Goal: Information Seeking & Learning: Learn about a topic

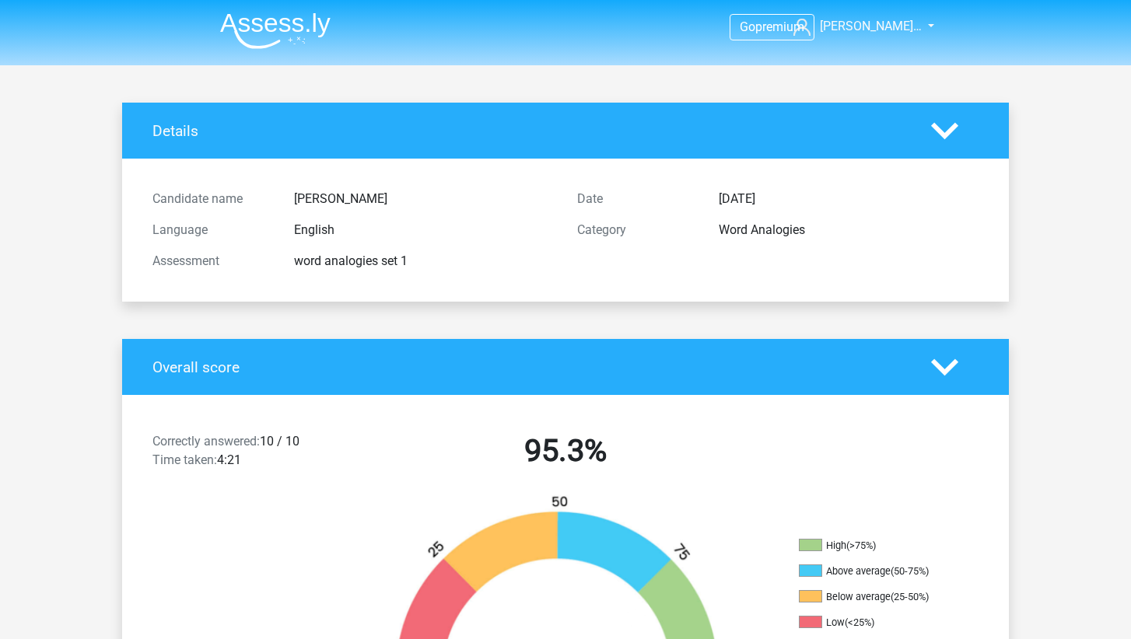
click at [239, 30] on img at bounding box center [275, 30] width 110 height 37
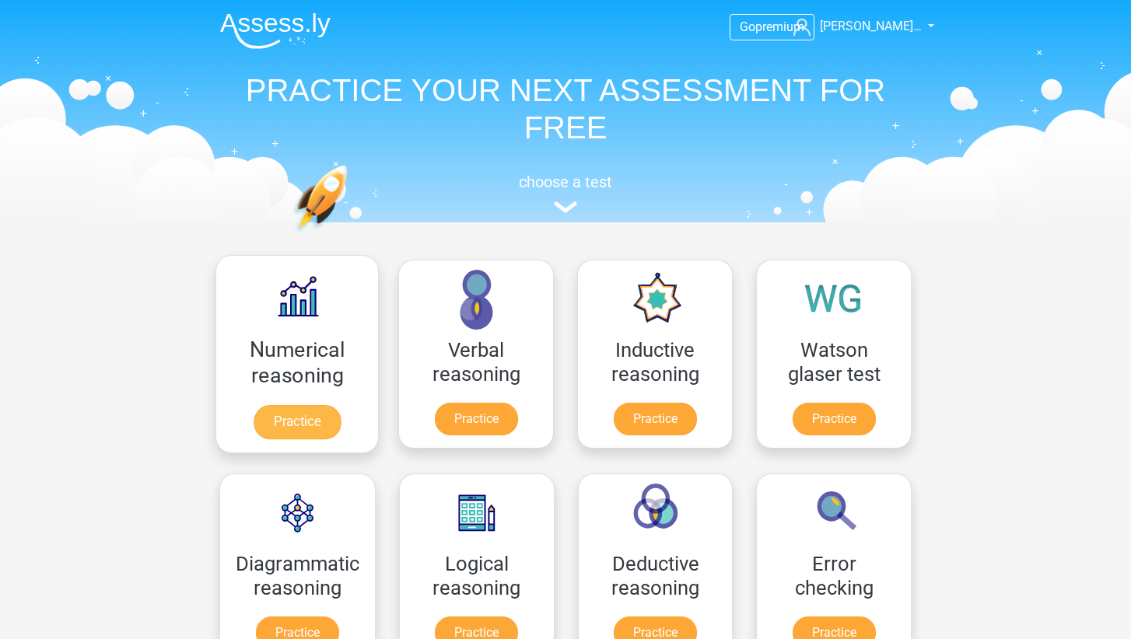
click at [331, 405] on link "Practice" at bounding box center [296, 422] width 87 height 34
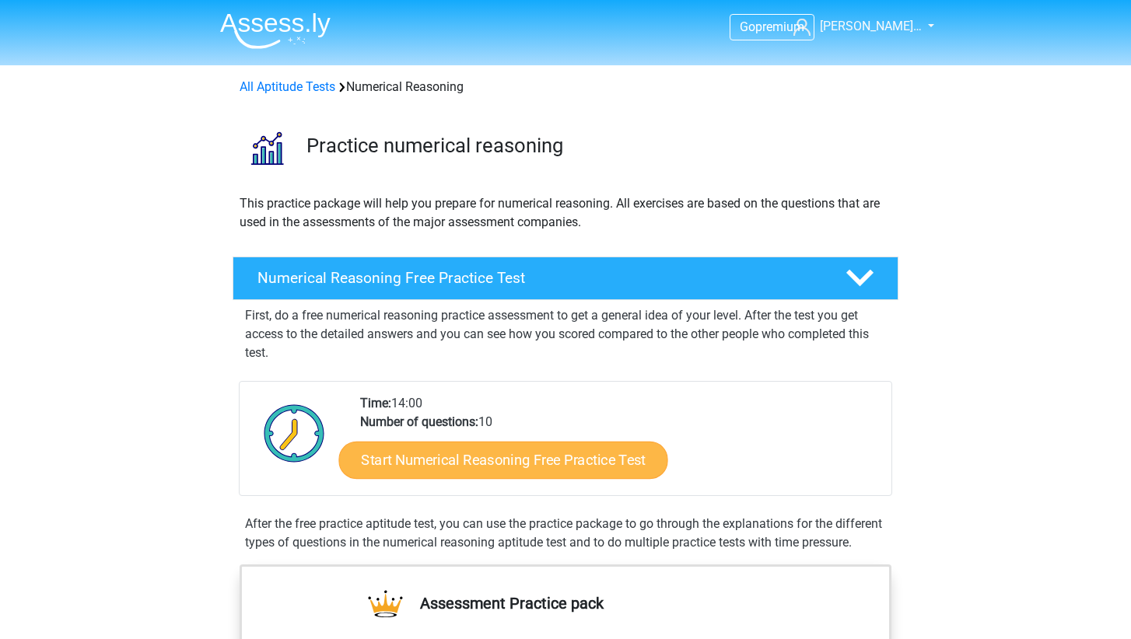
click at [500, 456] on link "Start Numerical Reasoning Free Practice Test" at bounding box center [503, 459] width 329 height 37
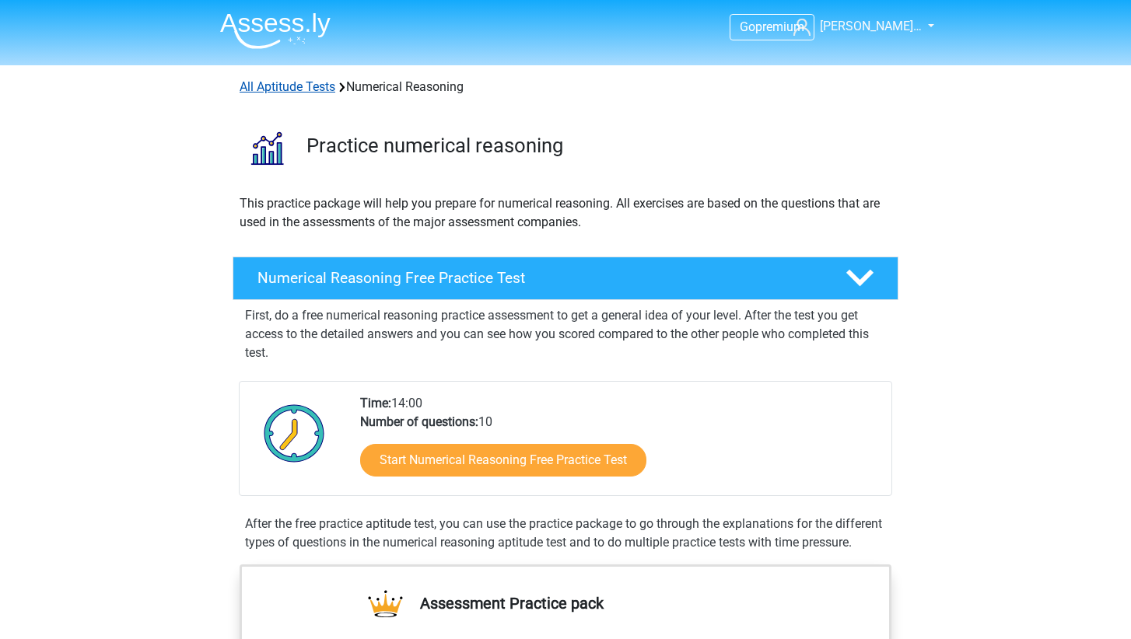
click at [305, 84] on link "All Aptitude Tests" at bounding box center [287, 86] width 96 height 15
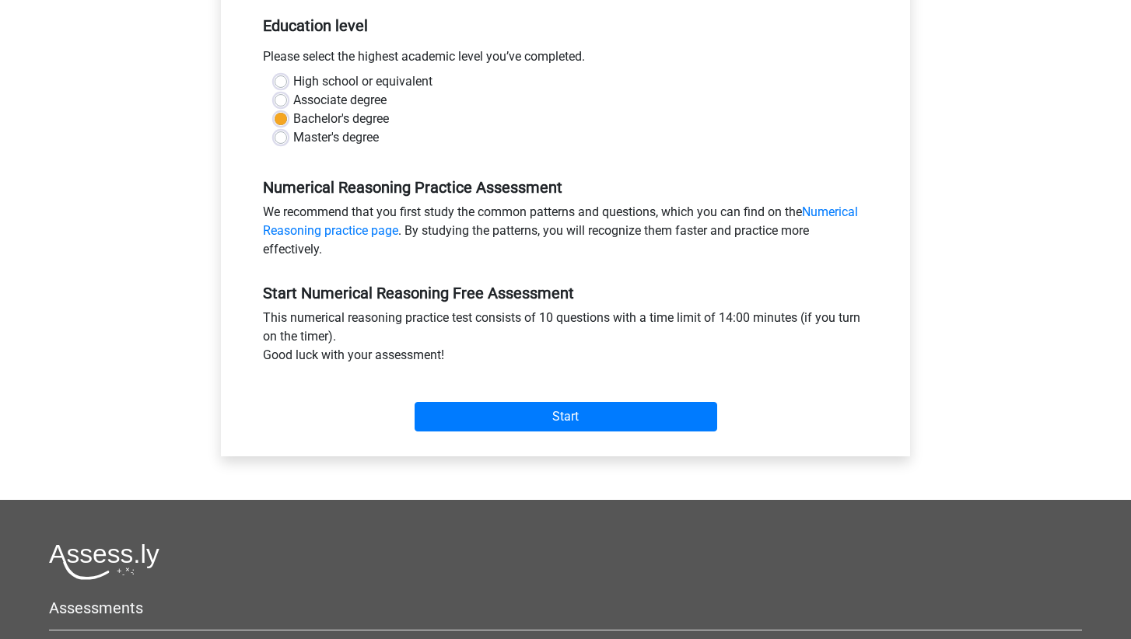
scroll to position [339, 0]
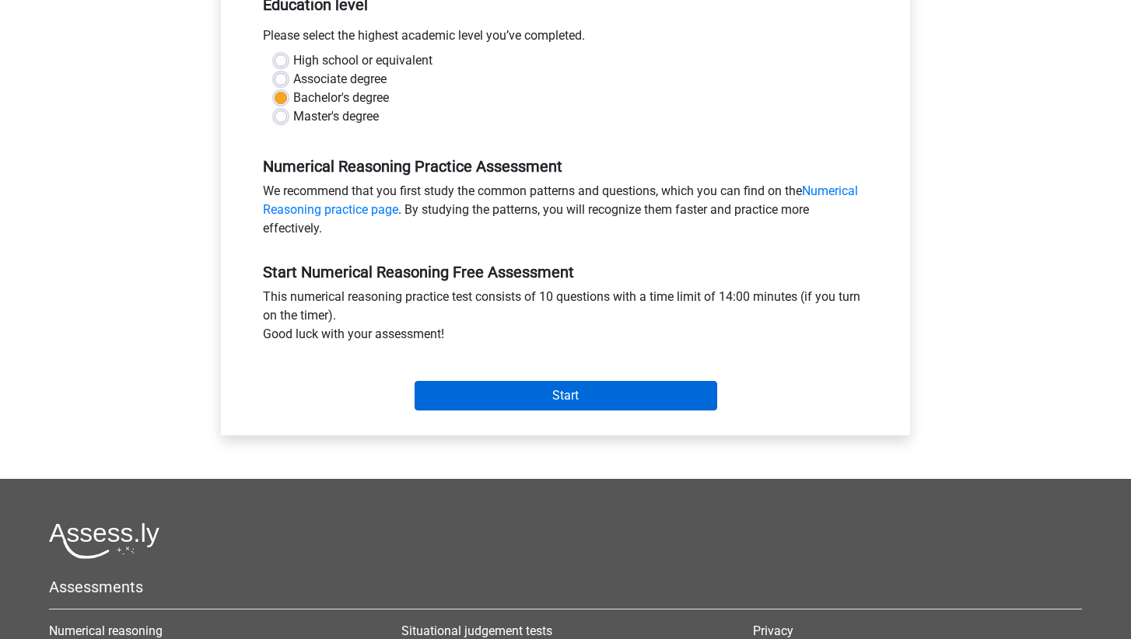
click at [566, 406] on input "Start" at bounding box center [565, 396] width 302 height 30
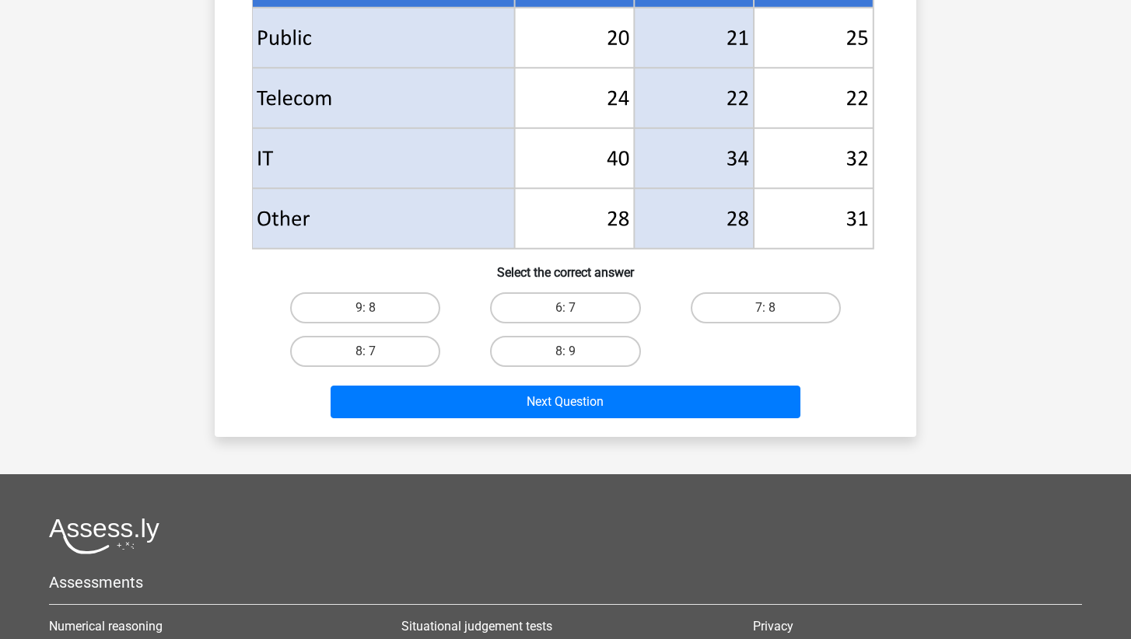
scroll to position [692, 0]
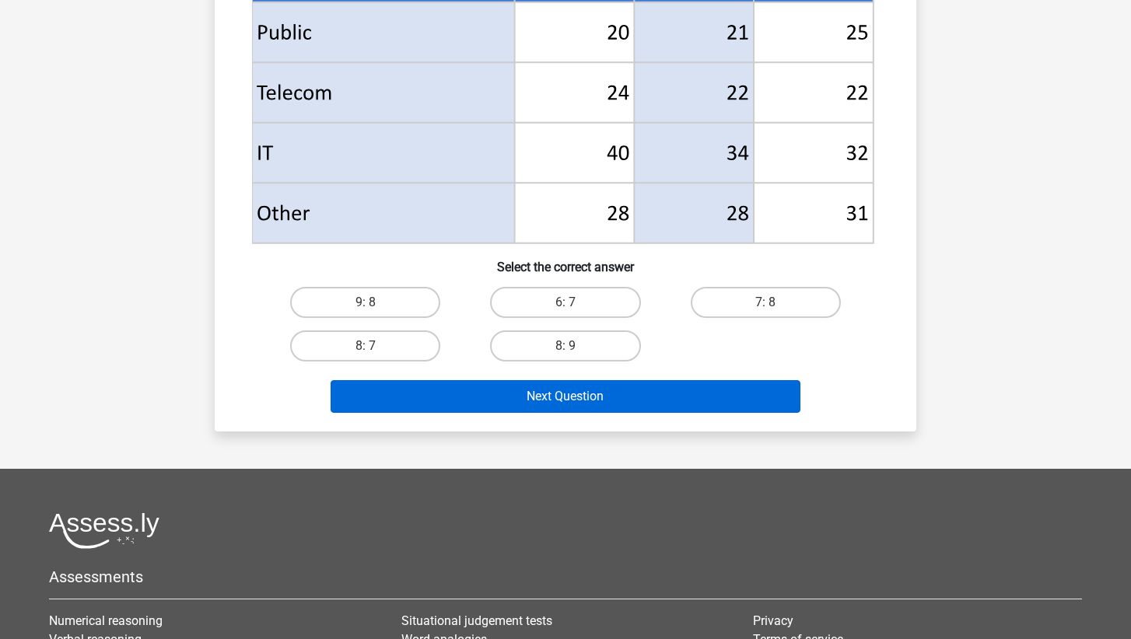
click at [499, 400] on button "Next Question" at bounding box center [565, 396] width 470 height 33
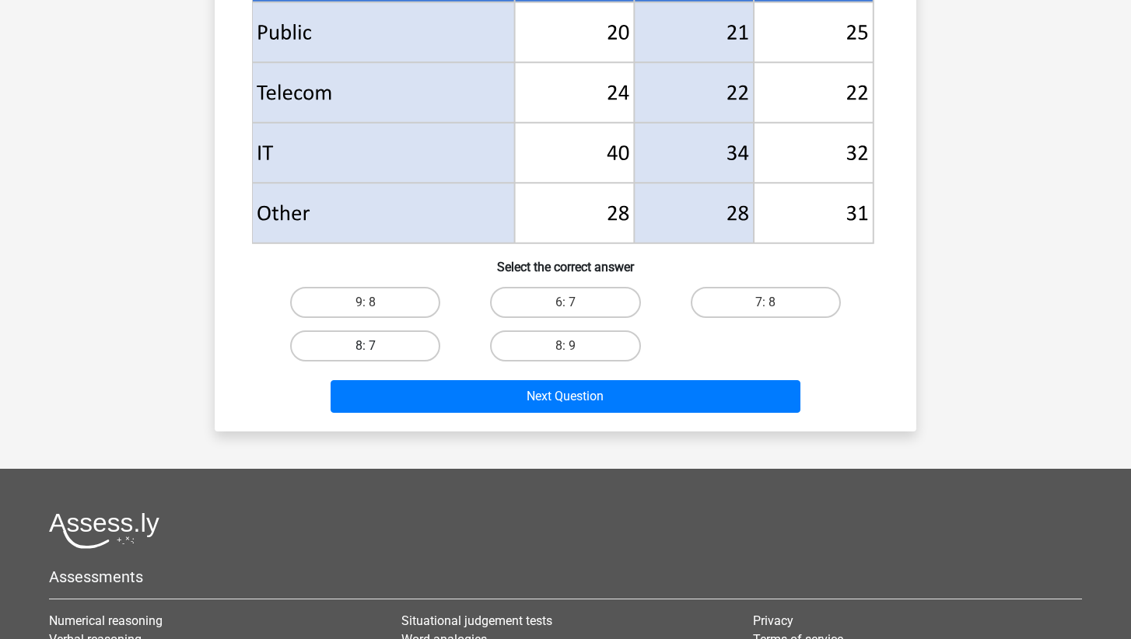
click at [421, 330] on label "8: 7" at bounding box center [365, 345] width 150 height 31
click at [376, 346] on input "8: 7" at bounding box center [370, 351] width 10 height 10
radio input "true"
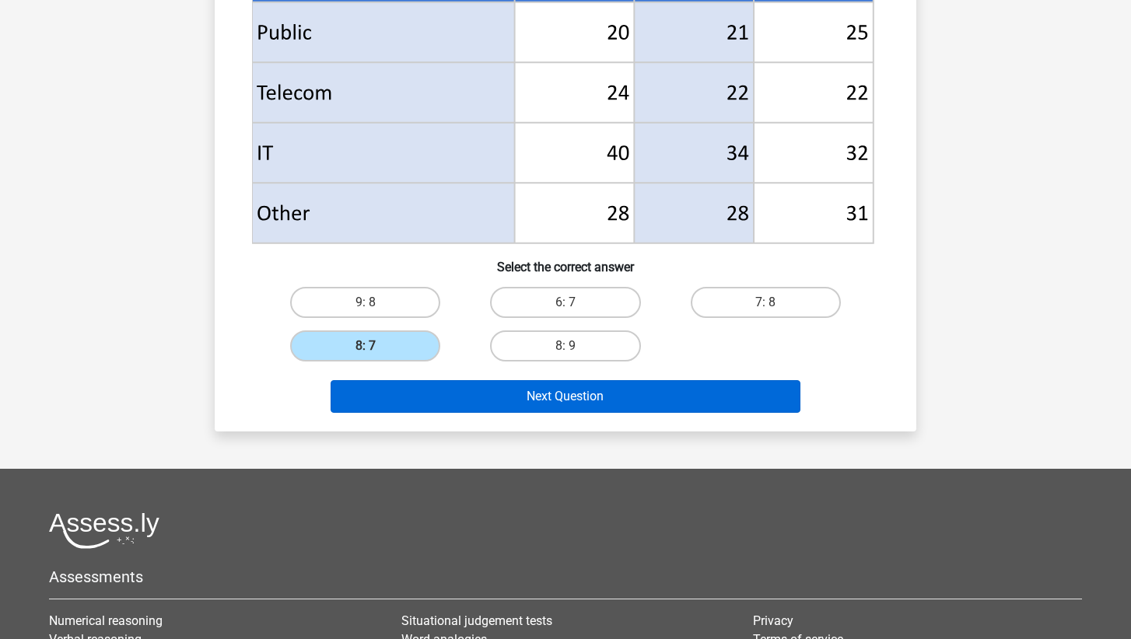
click at [481, 387] on button "Next Question" at bounding box center [565, 396] width 470 height 33
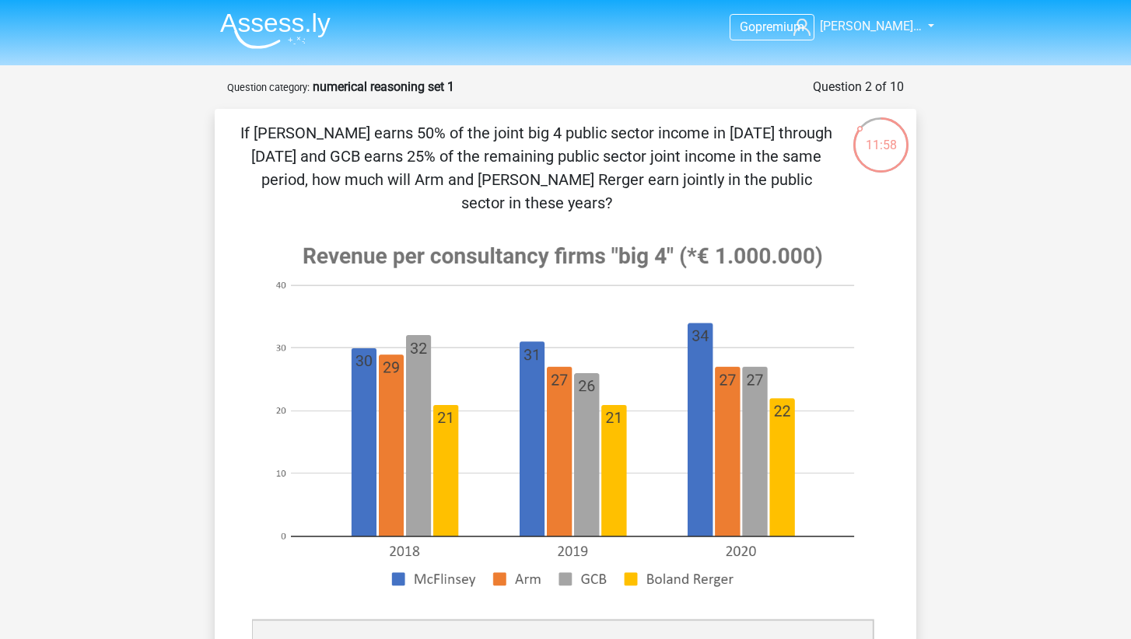
scroll to position [0, 0]
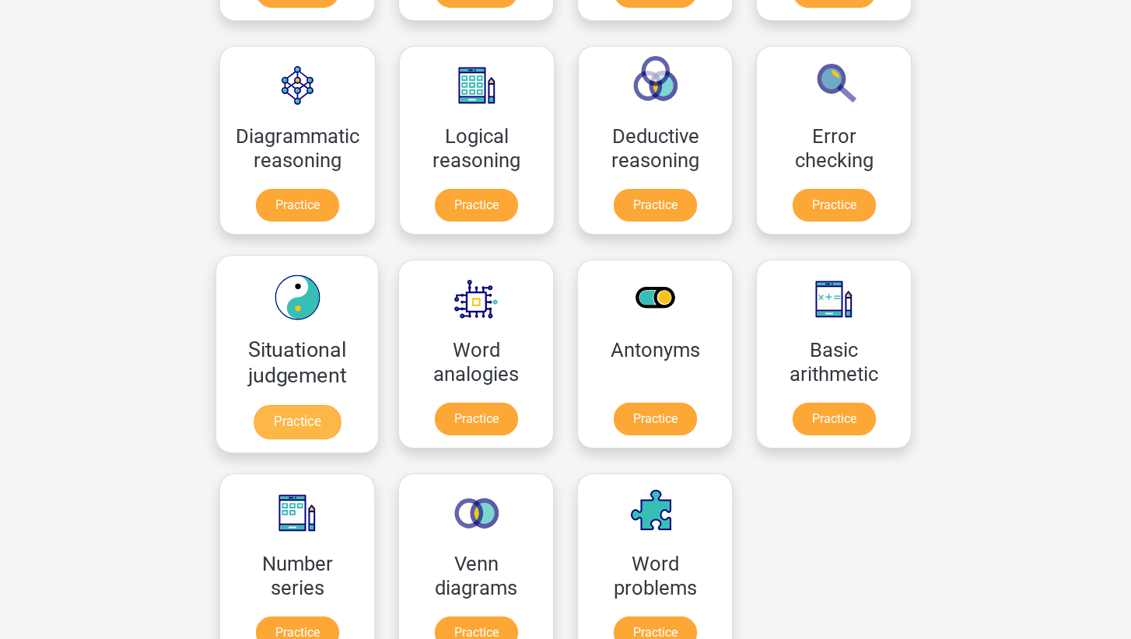
scroll to position [428, 0]
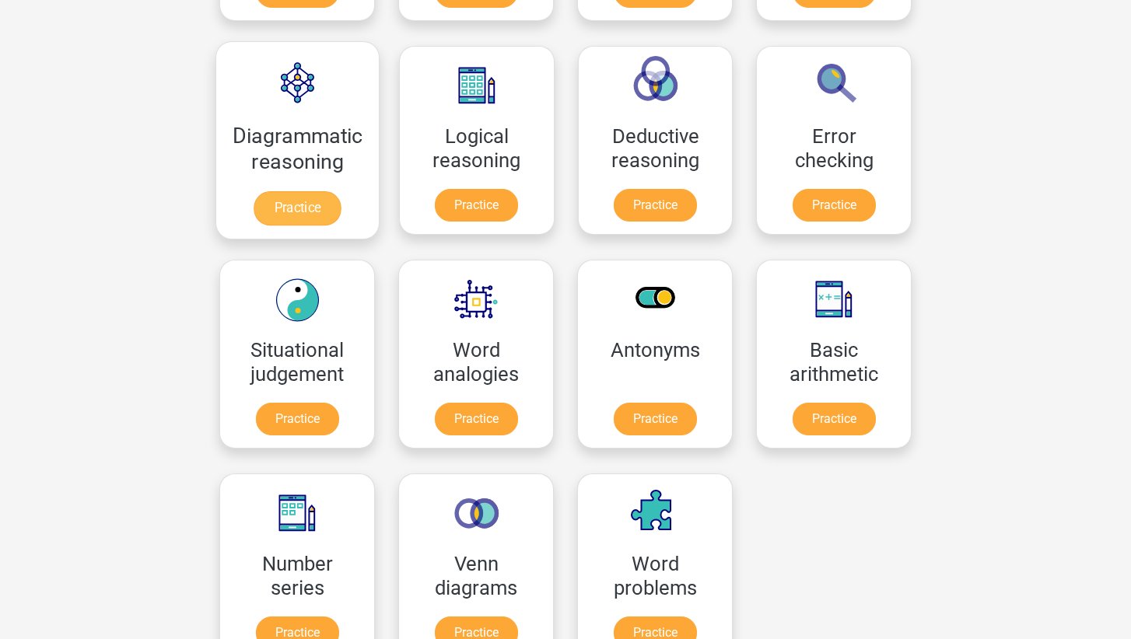
click at [333, 191] on link "Practice" at bounding box center [296, 208] width 87 height 34
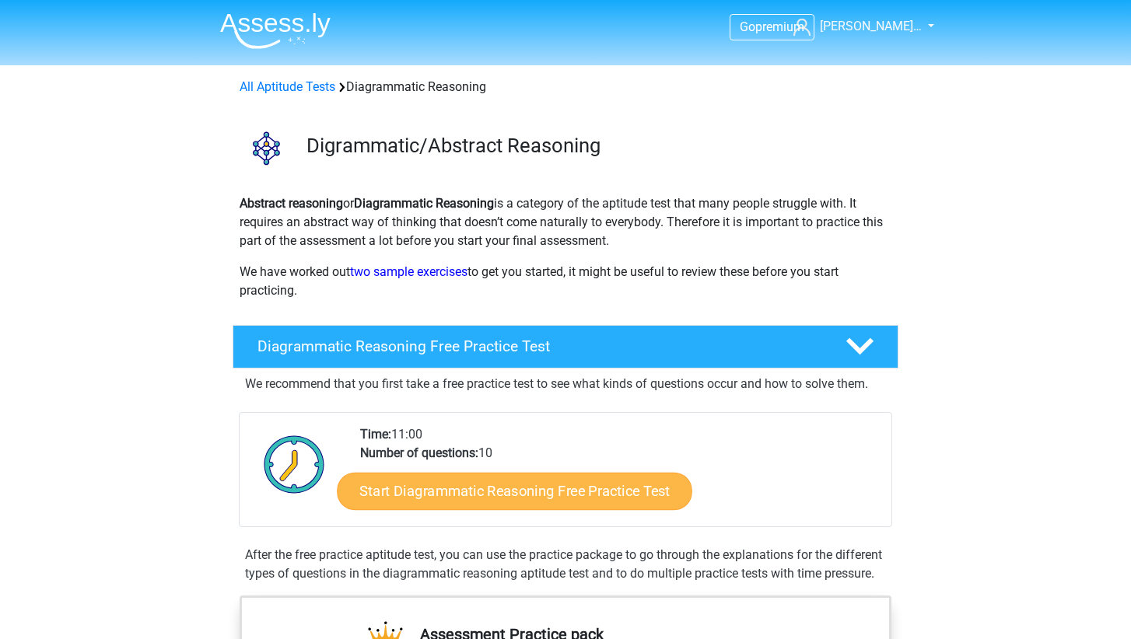
click at [434, 484] on link "Start Diagrammatic Reasoning Free Practice Test" at bounding box center [514, 490] width 355 height 37
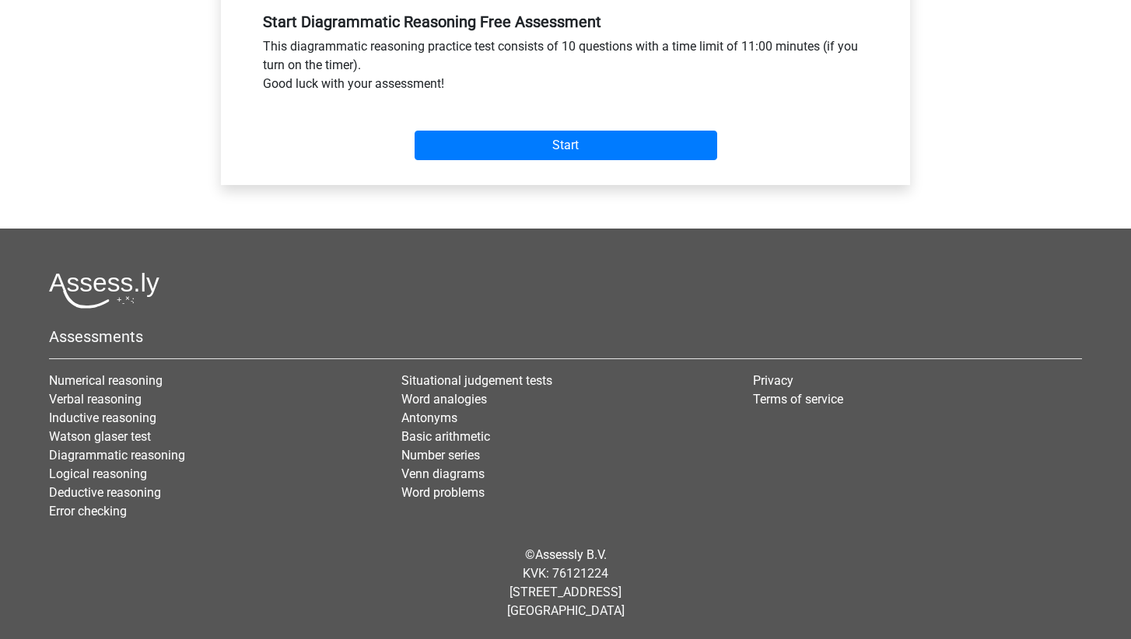
scroll to position [589, 0]
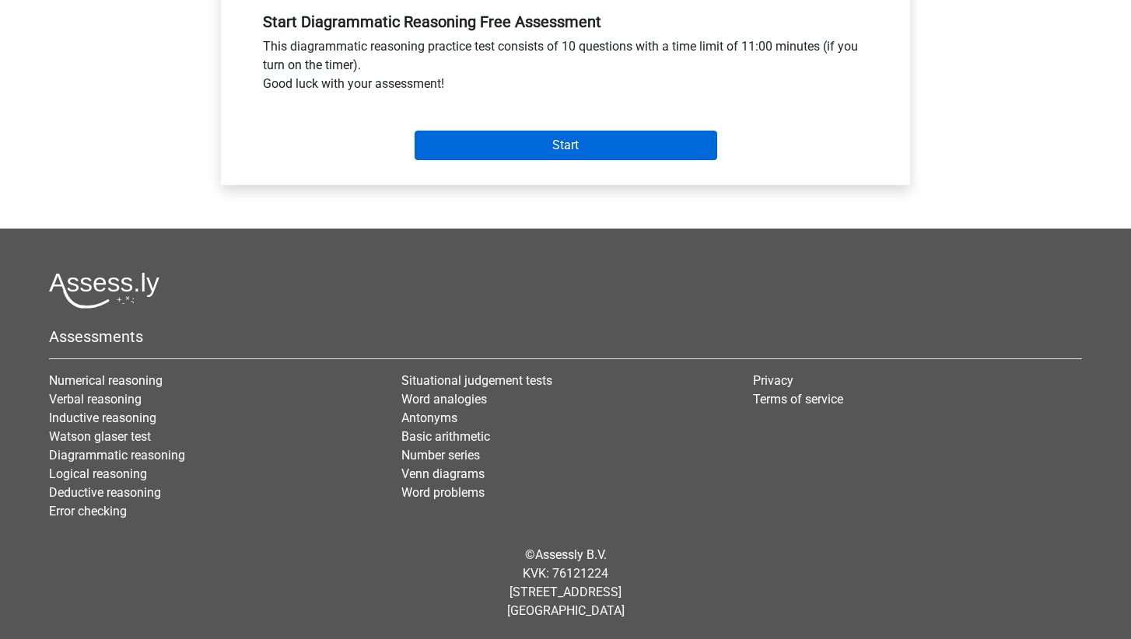
click at [638, 149] on input "Start" at bounding box center [565, 146] width 302 height 30
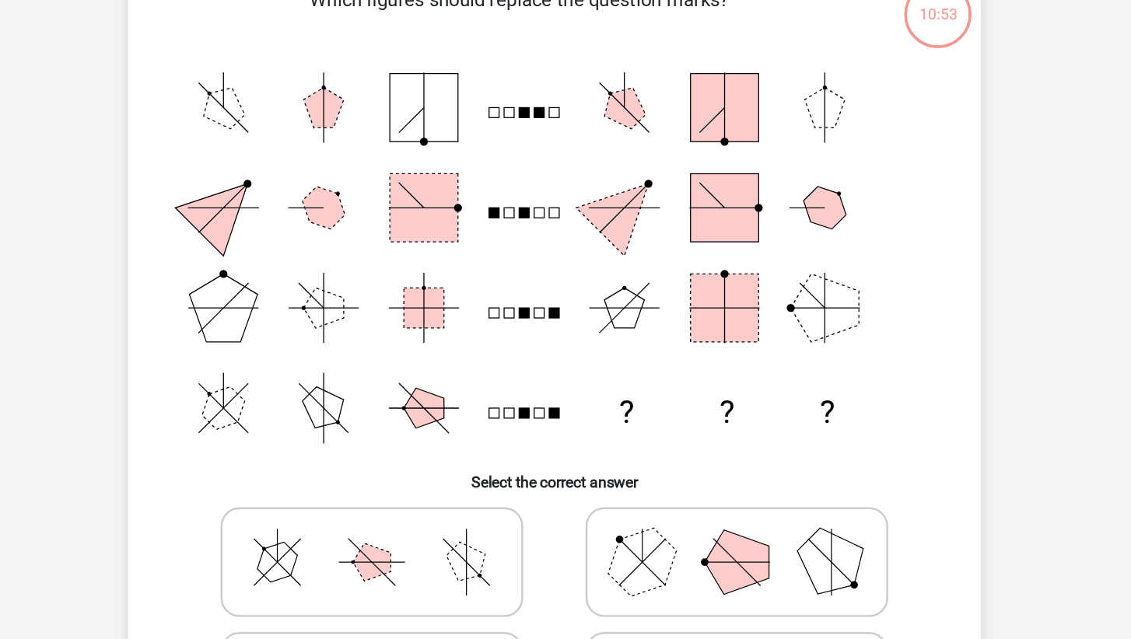
scroll to position [20, 0]
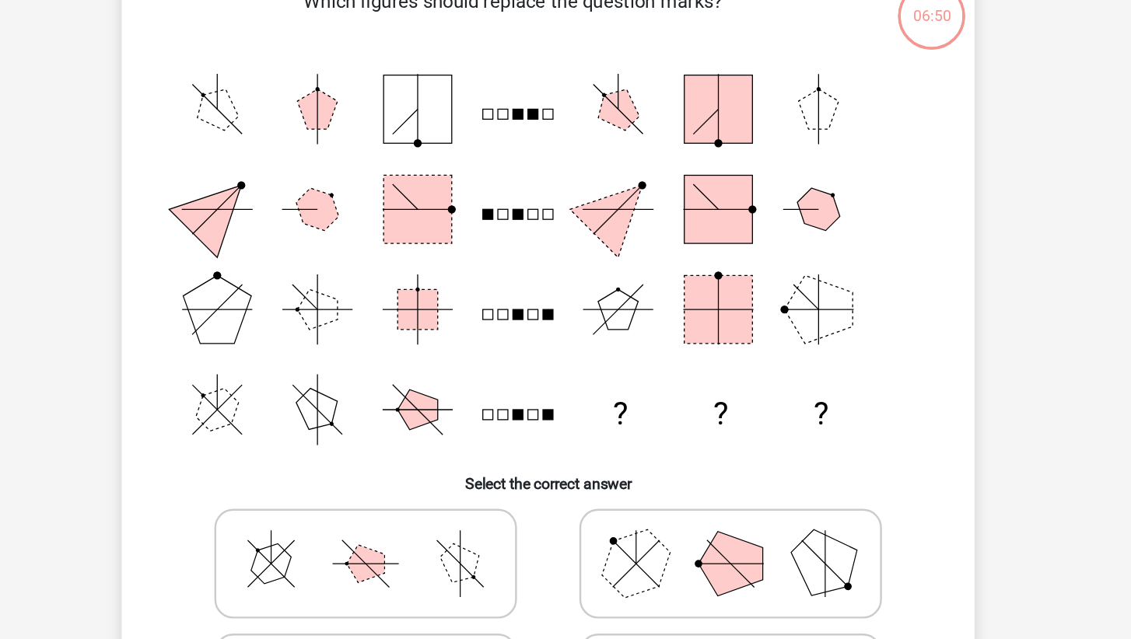
click at [487, 101] on p "Which figures should replace the question marks?" at bounding box center [535, 124] width 593 height 47
